Goal: Task Accomplishment & Management: Manage account settings

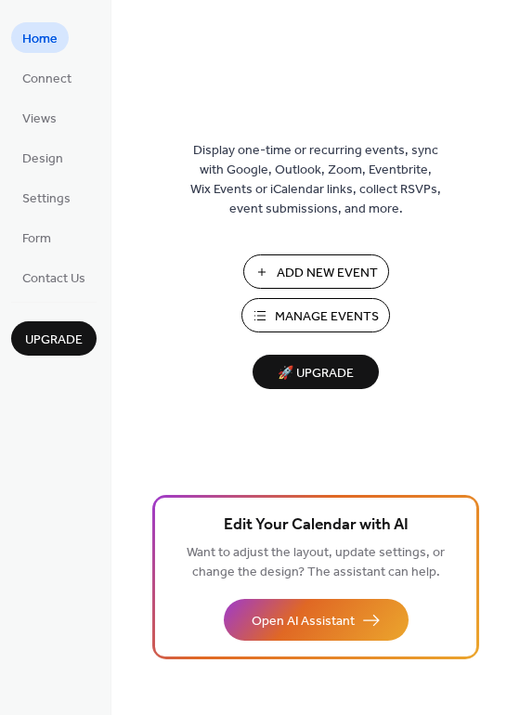
click at [341, 312] on span "Manage Events" at bounding box center [327, 317] width 104 height 20
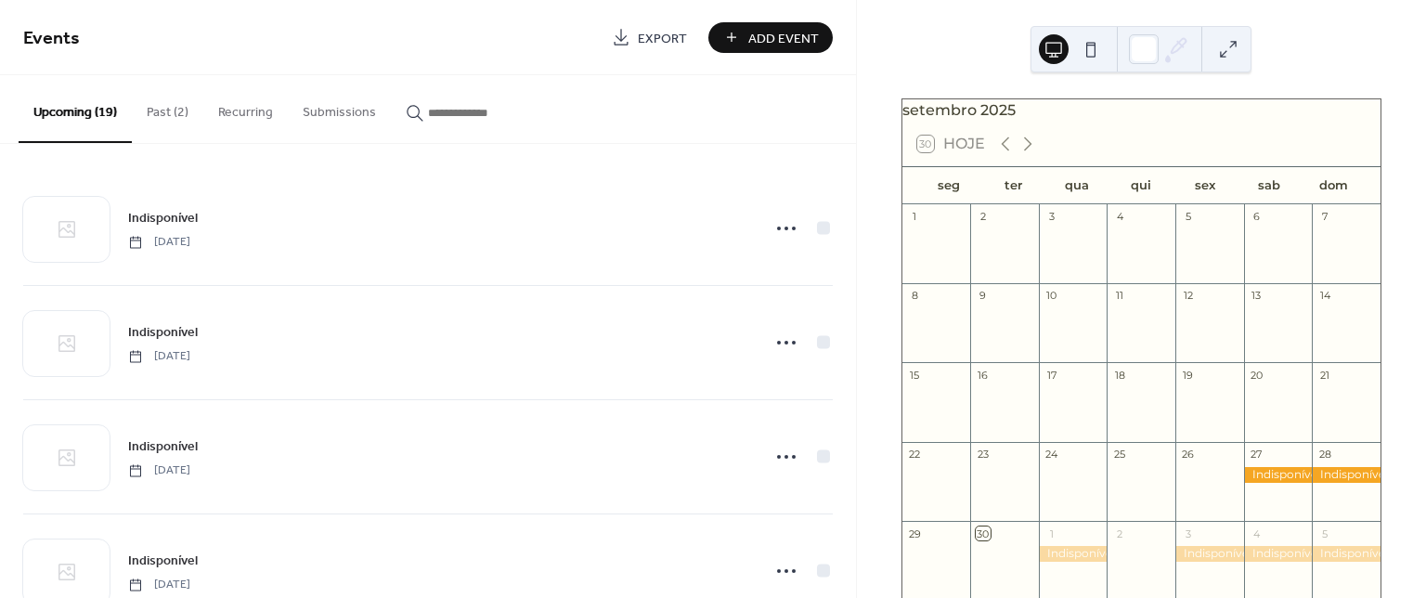
click at [171, 117] on button "Past (2)" at bounding box center [168, 108] width 72 height 66
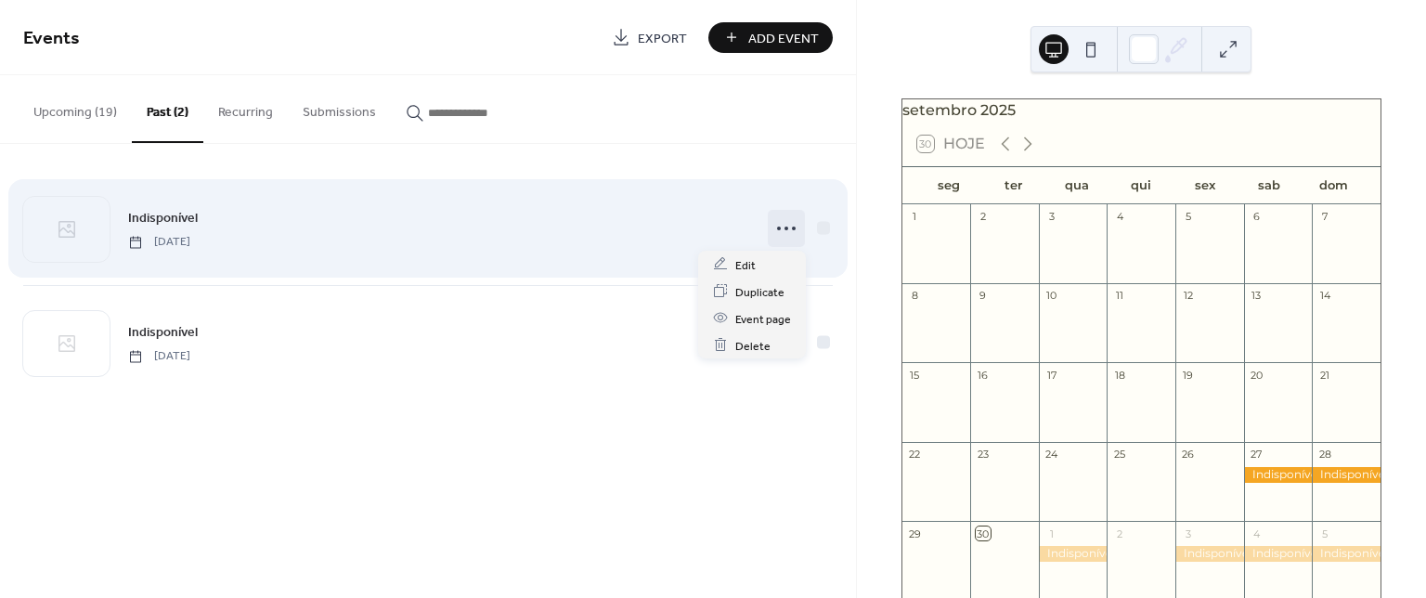
click at [786, 218] on icon at bounding box center [787, 229] width 30 height 30
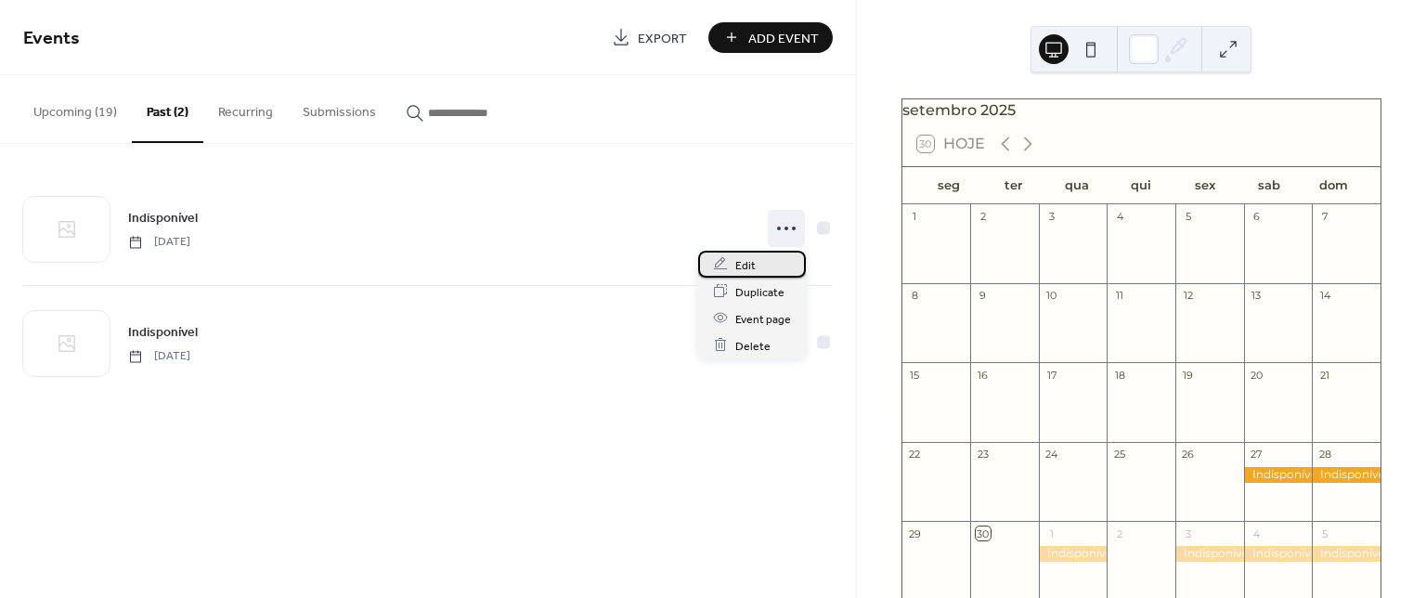
click at [754, 261] on span "Edit" at bounding box center [745, 265] width 20 height 20
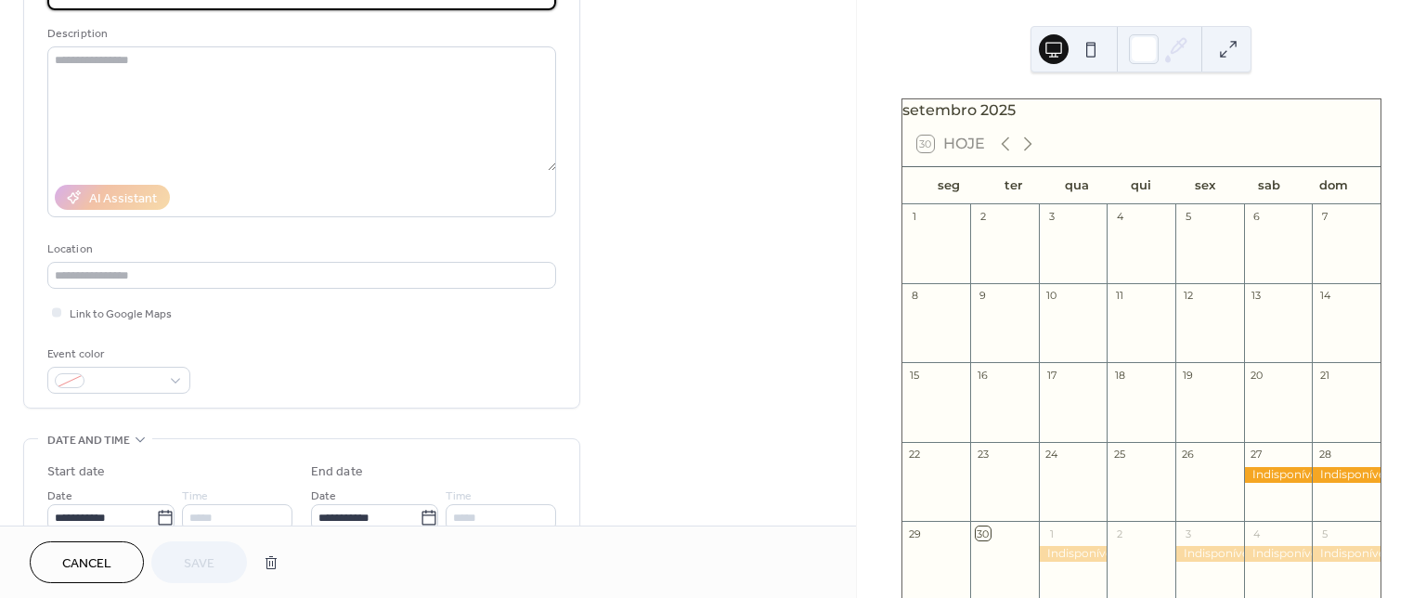
scroll to position [371, 0]
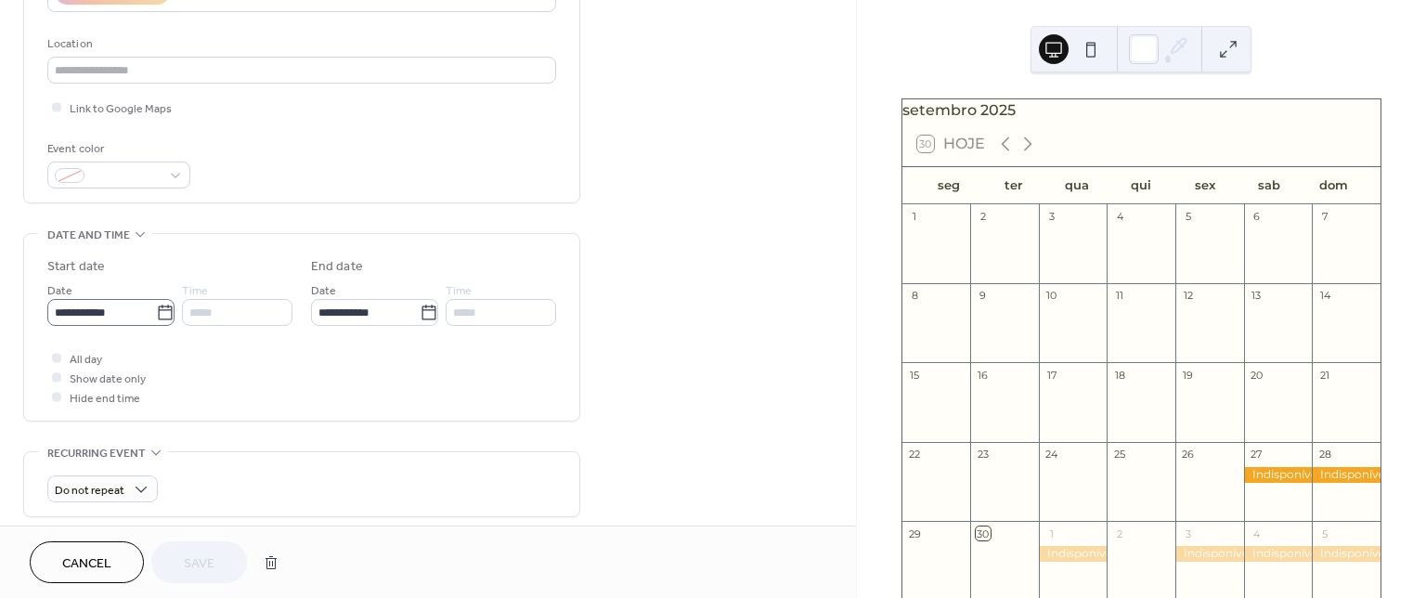
click at [161, 315] on icon at bounding box center [165, 313] width 19 height 19
click at [156, 315] on input "**********" at bounding box center [101, 312] width 109 height 27
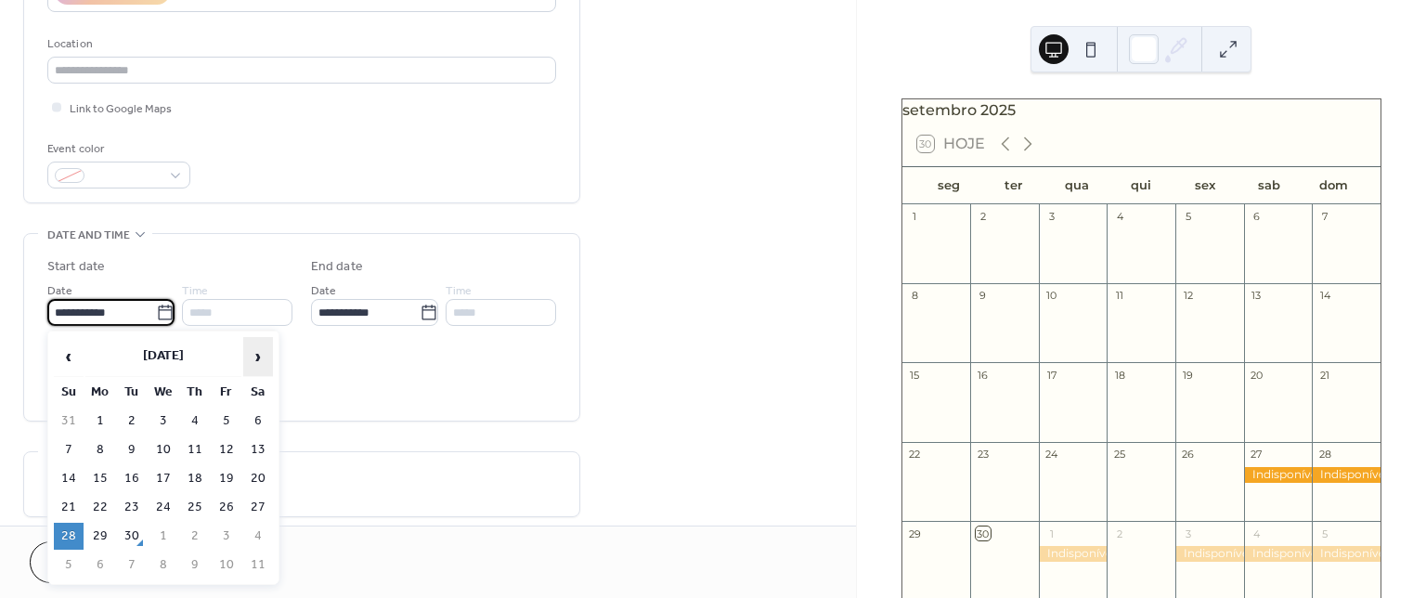
click at [270, 356] on span "›" at bounding box center [258, 356] width 28 height 37
click at [73, 475] on td "9" at bounding box center [69, 478] width 30 height 27
type input "**********"
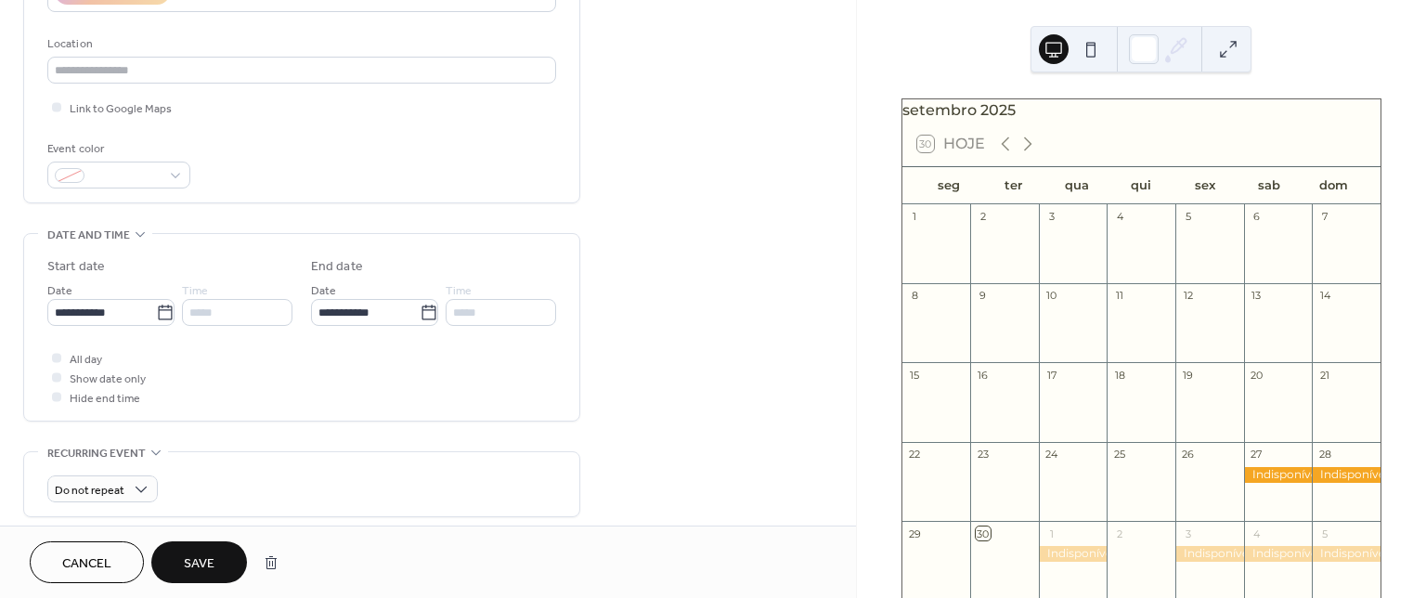
click at [222, 556] on button "Save" at bounding box center [199, 562] width 96 height 42
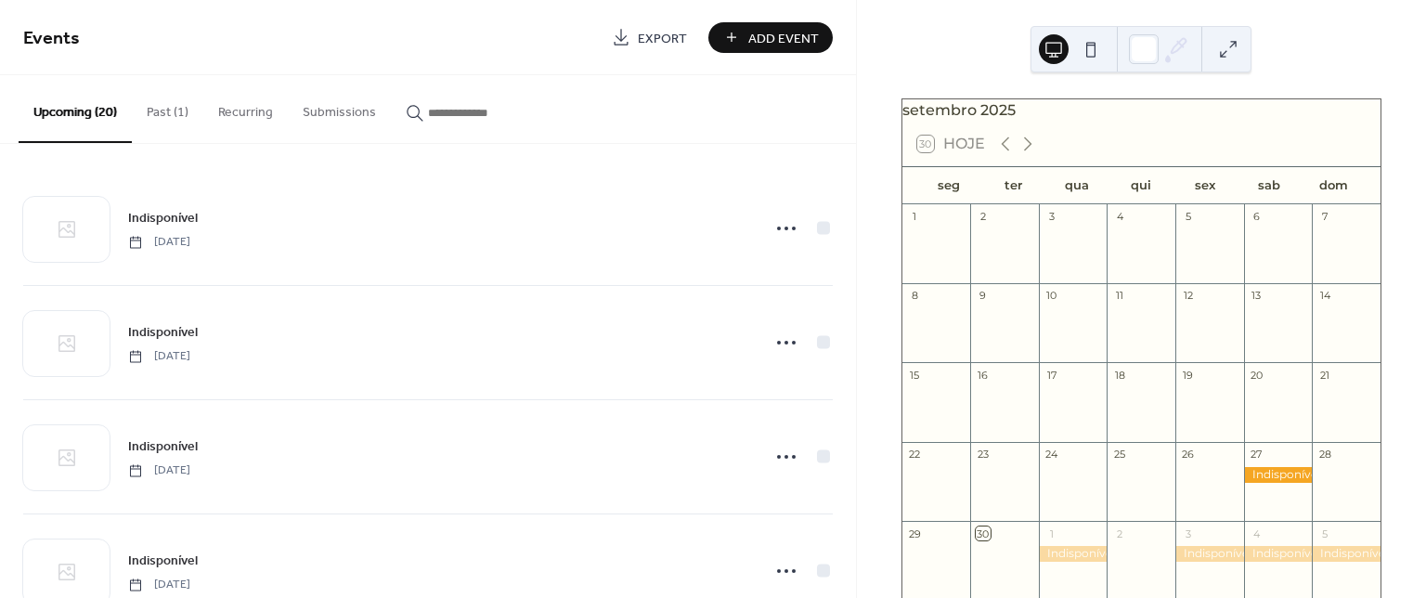
click at [182, 109] on button "Past (1)" at bounding box center [168, 108] width 72 height 66
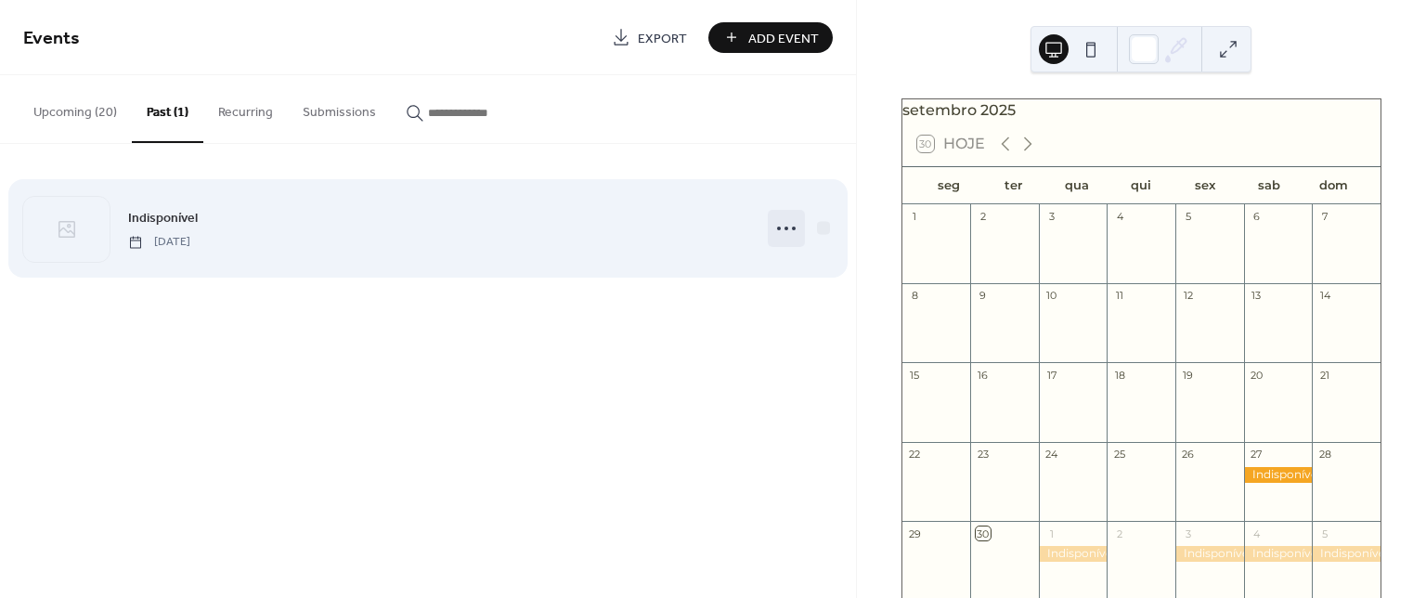
click at [793, 224] on icon at bounding box center [787, 229] width 30 height 30
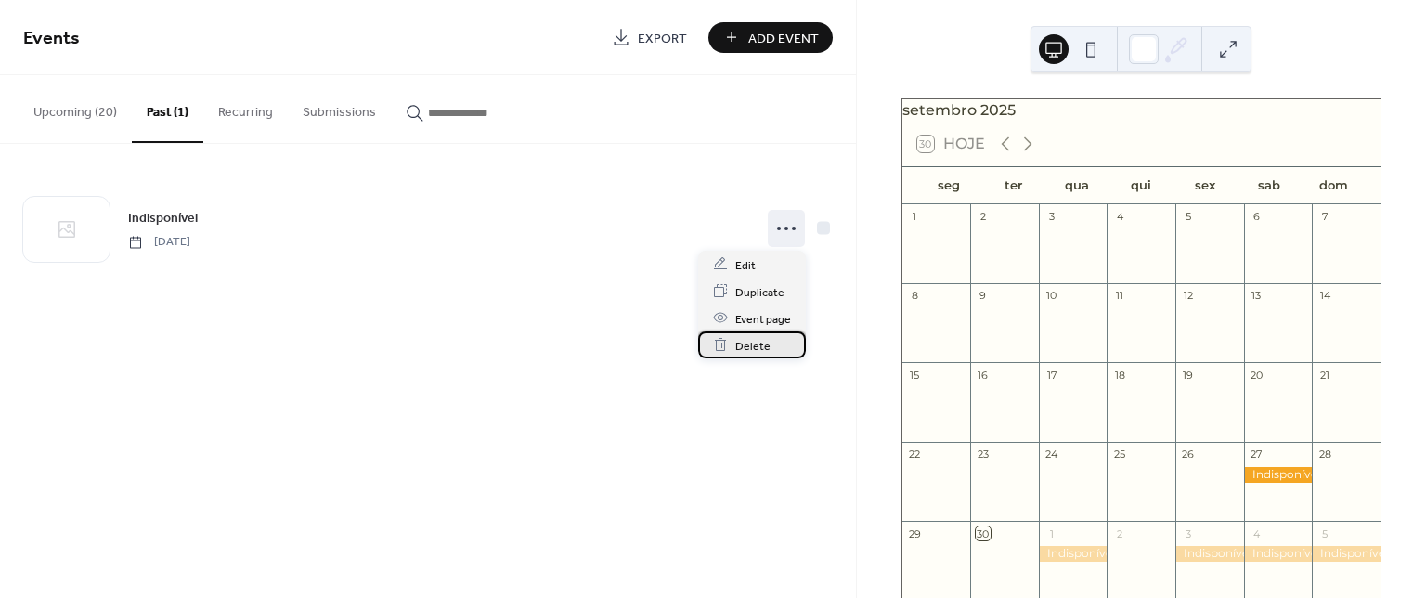
click at [772, 342] on div "Delete" at bounding box center [752, 345] width 108 height 27
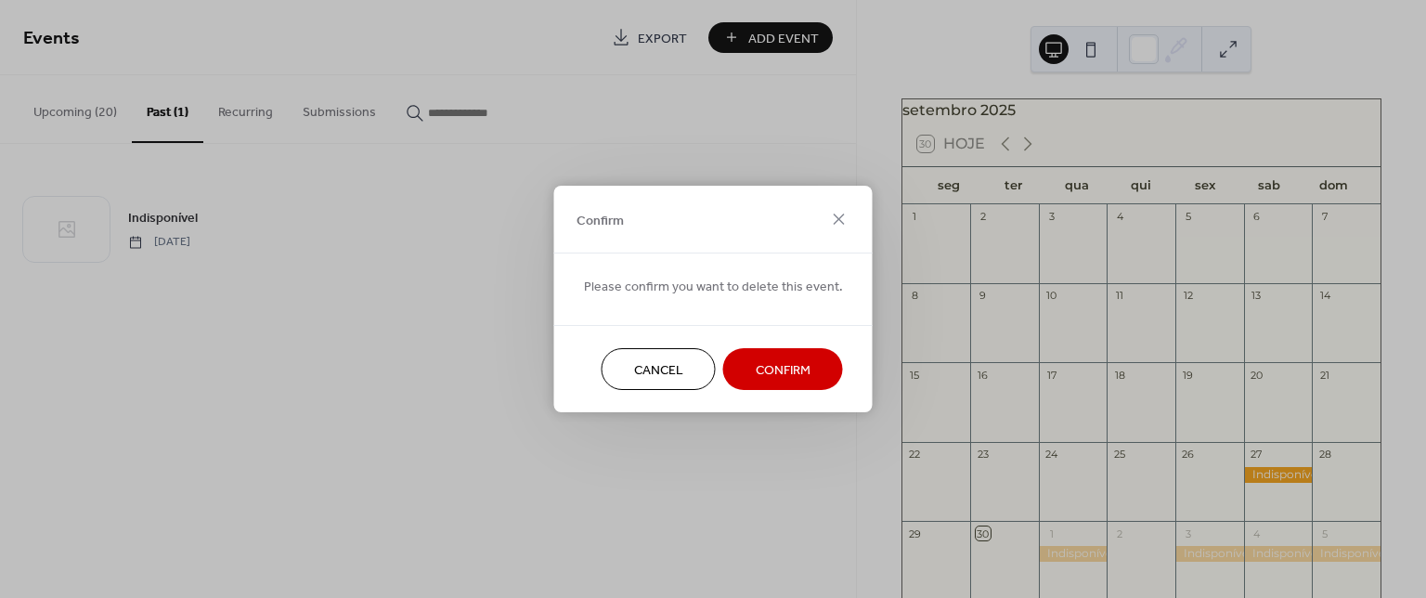
click at [774, 378] on span "Confirm" at bounding box center [783, 371] width 55 height 20
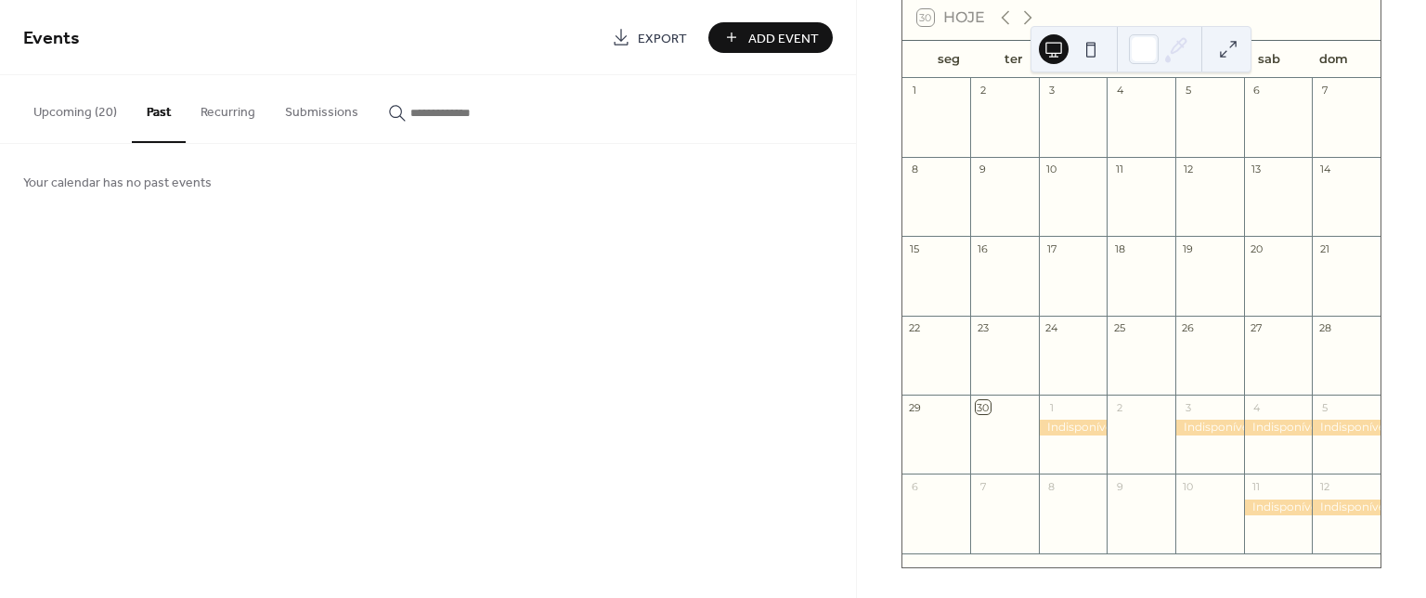
scroll to position [136, 0]
click at [1032, 16] on icon at bounding box center [1028, 18] width 22 height 22
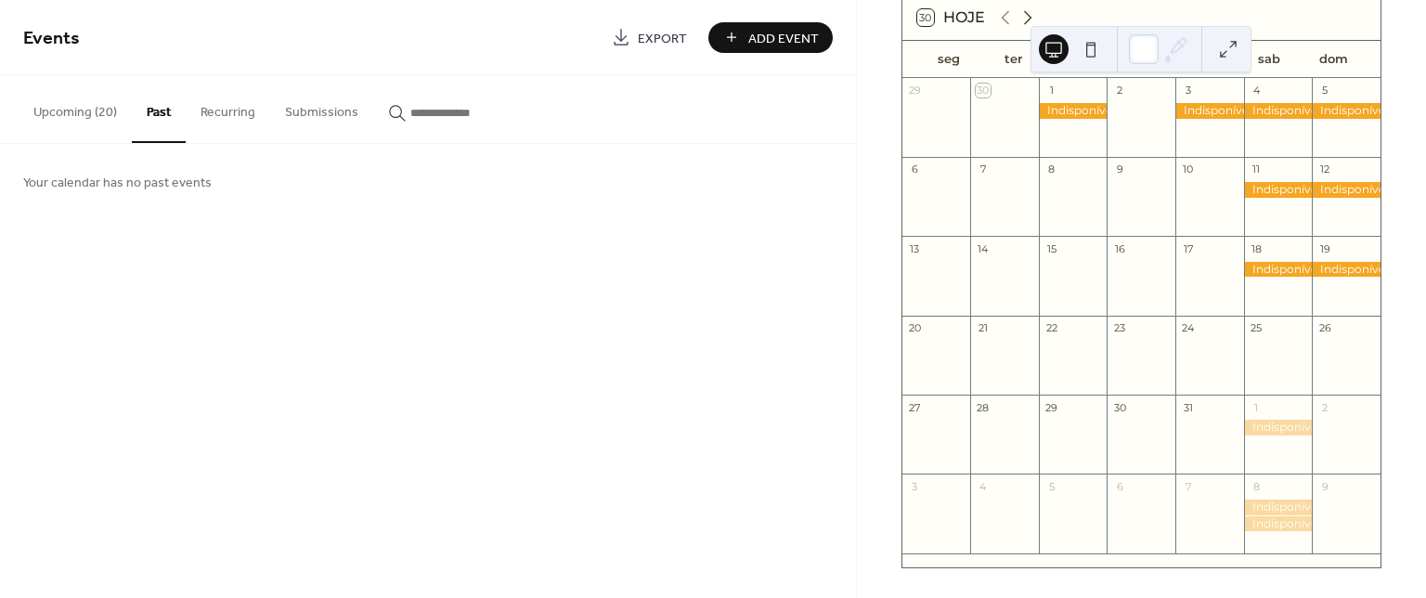
click at [1032, 16] on icon at bounding box center [1028, 18] width 22 height 22
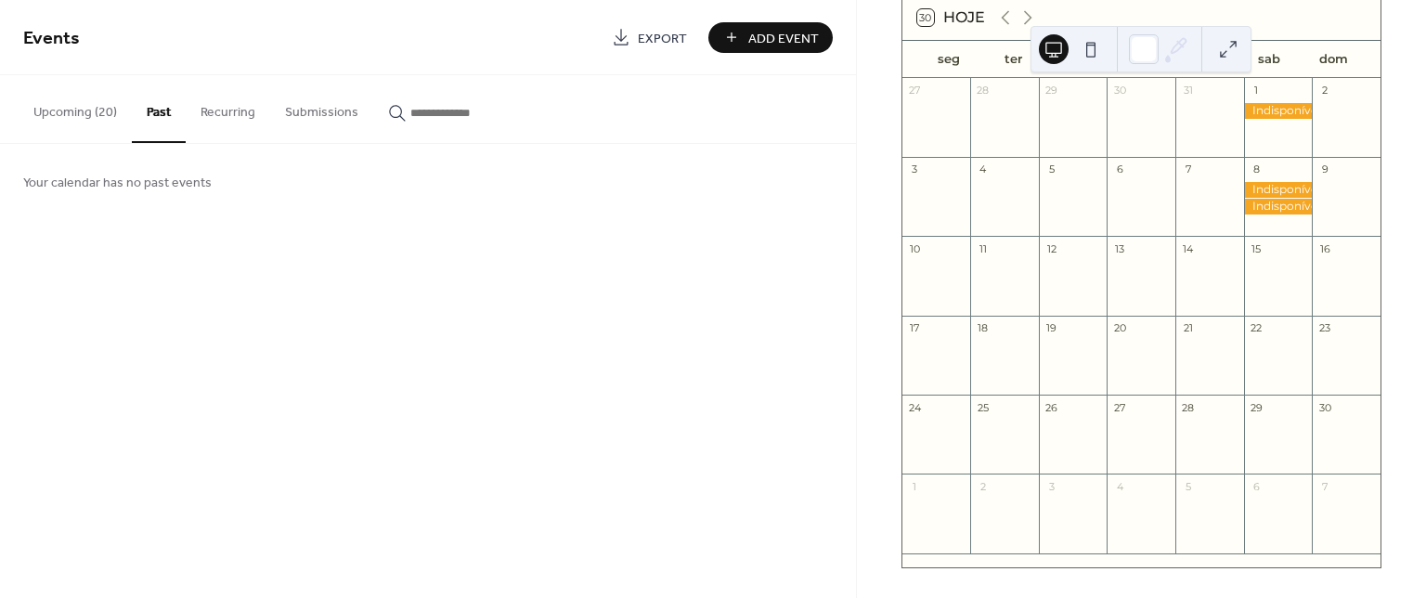
click at [88, 119] on button "Upcoming (20)" at bounding box center [75, 108] width 113 height 66
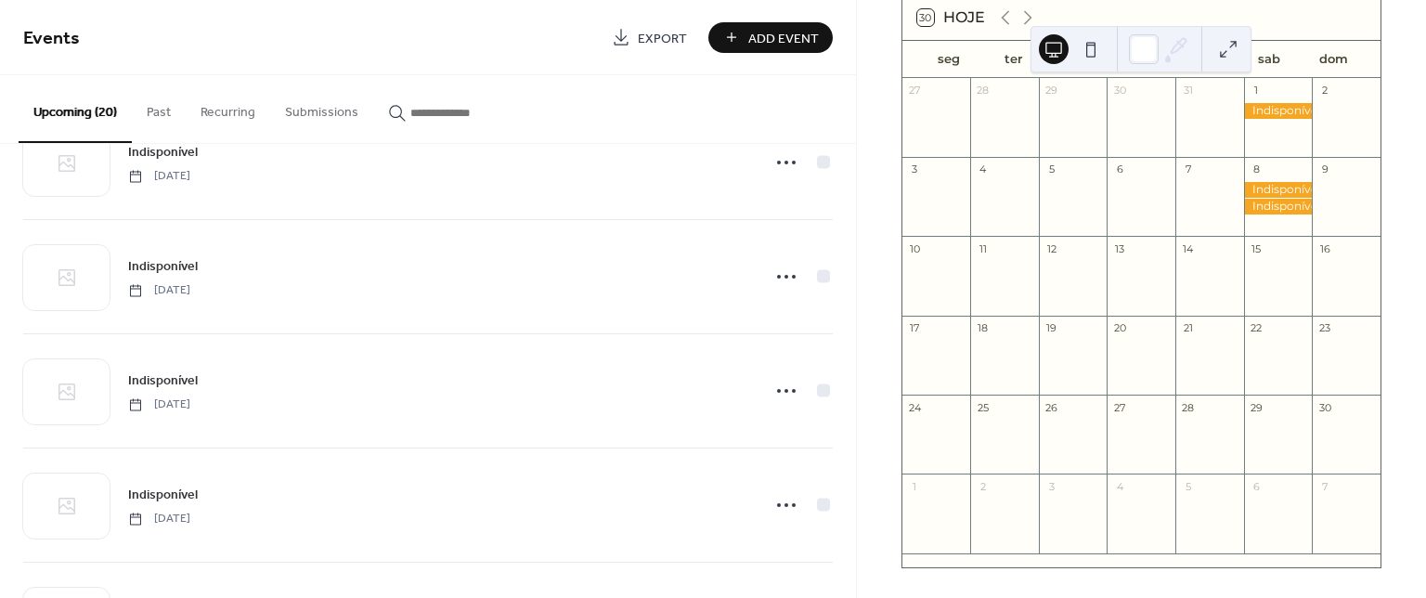
scroll to position [990, 0]
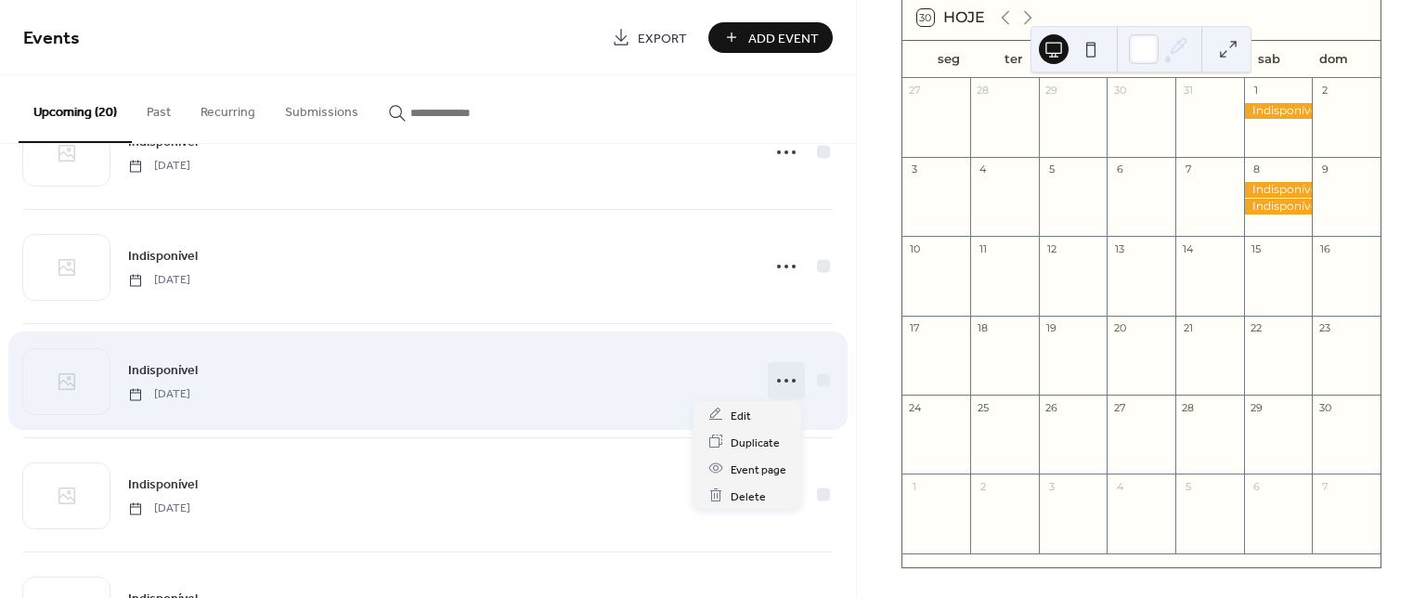
click at [789, 375] on icon at bounding box center [787, 381] width 30 height 30
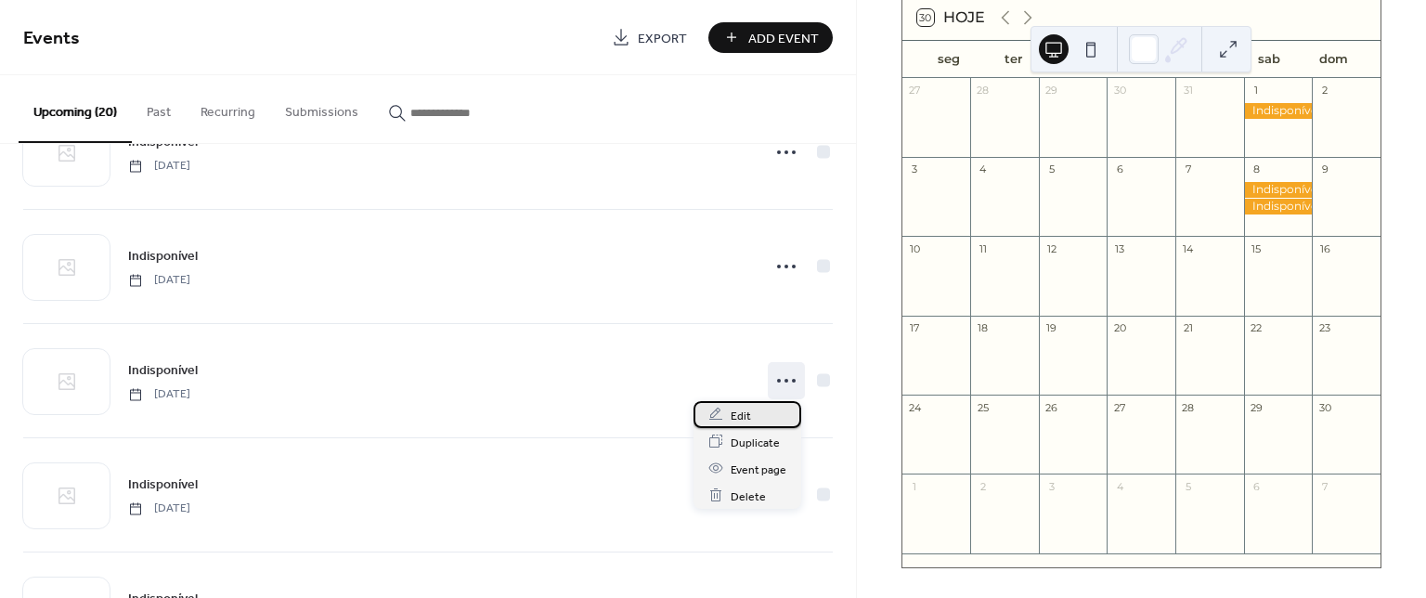
click at [771, 416] on div "Edit" at bounding box center [748, 414] width 108 height 27
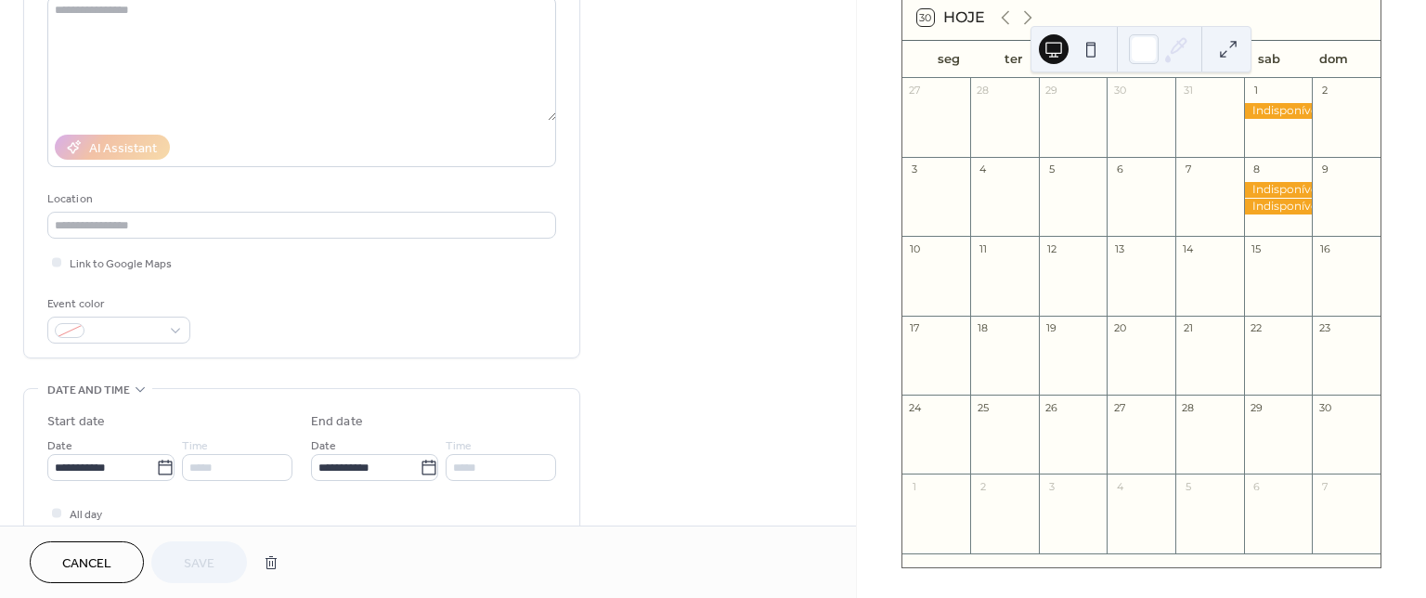
scroll to position [247, 0]
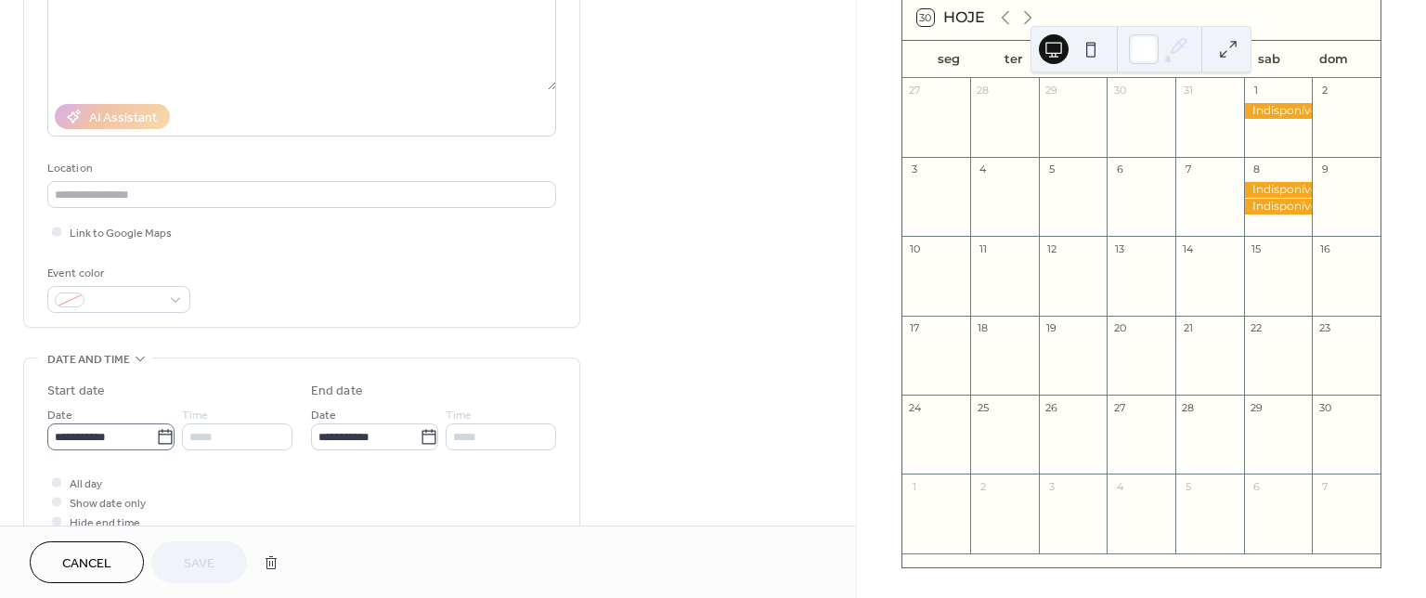
click at [159, 432] on icon at bounding box center [165, 436] width 14 height 15
click at [156, 432] on input "**********" at bounding box center [101, 436] width 109 height 27
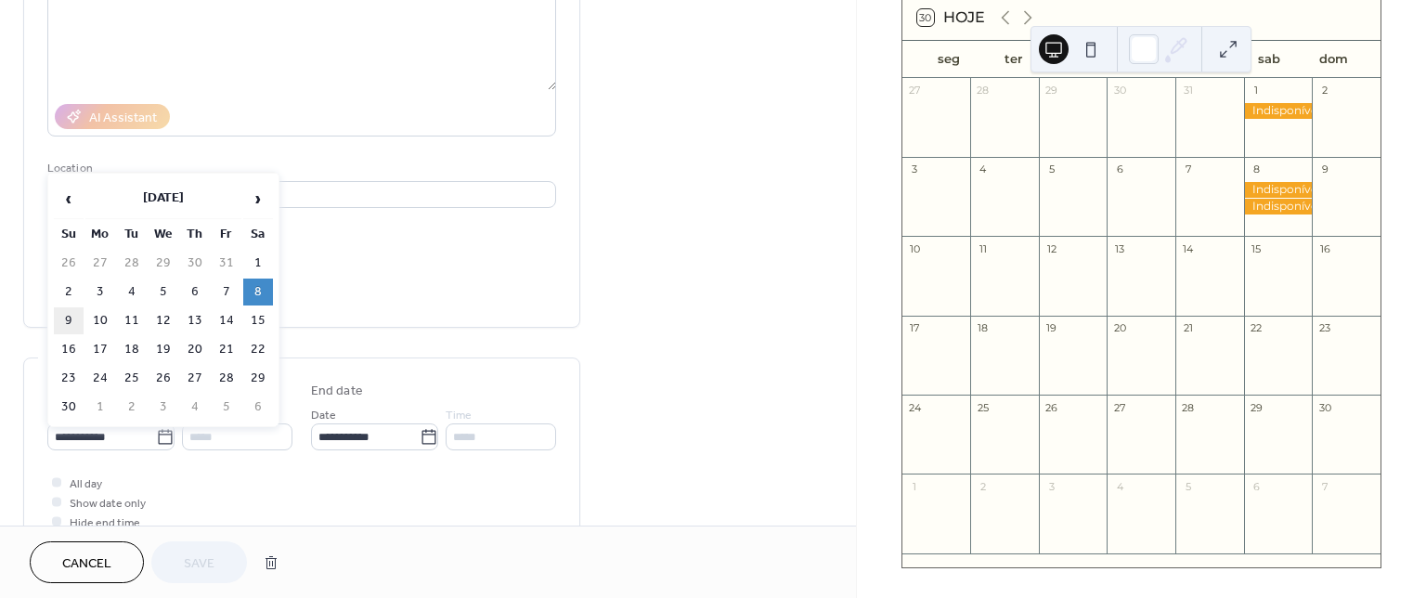
click at [66, 323] on td "9" at bounding box center [69, 320] width 30 height 27
type input "**********"
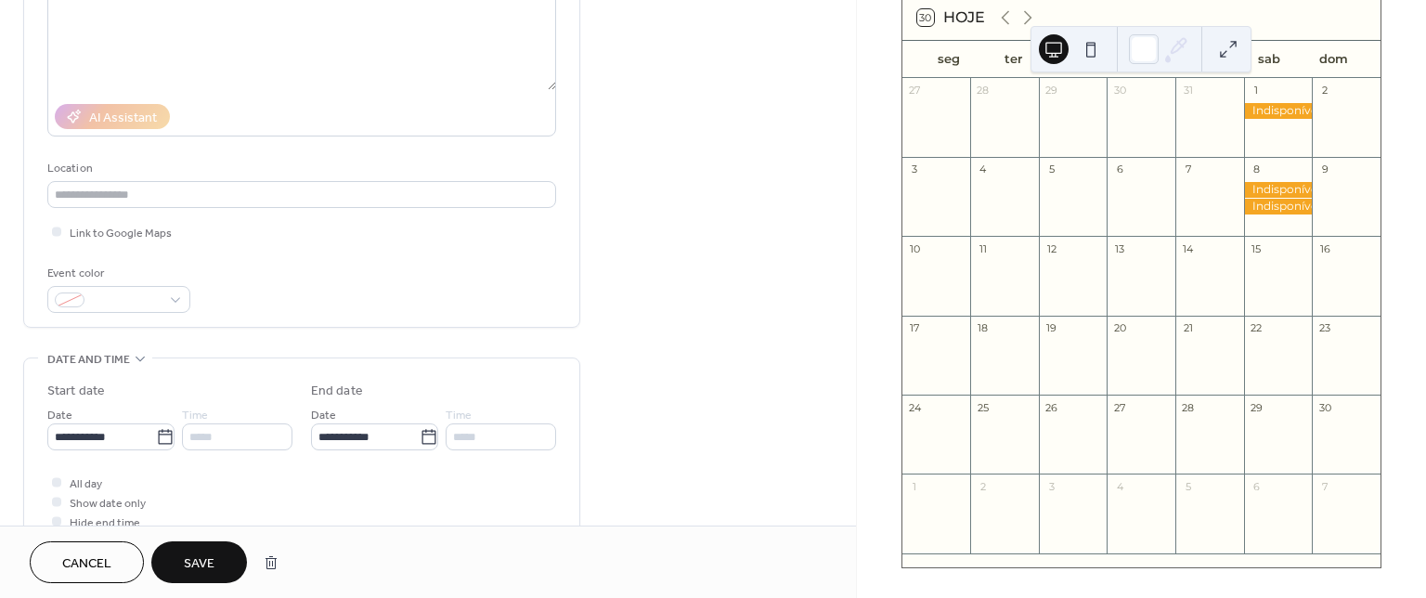
click at [210, 570] on span "Save" at bounding box center [199, 564] width 31 height 20
